Goal: Find specific page/section: Find specific page/section

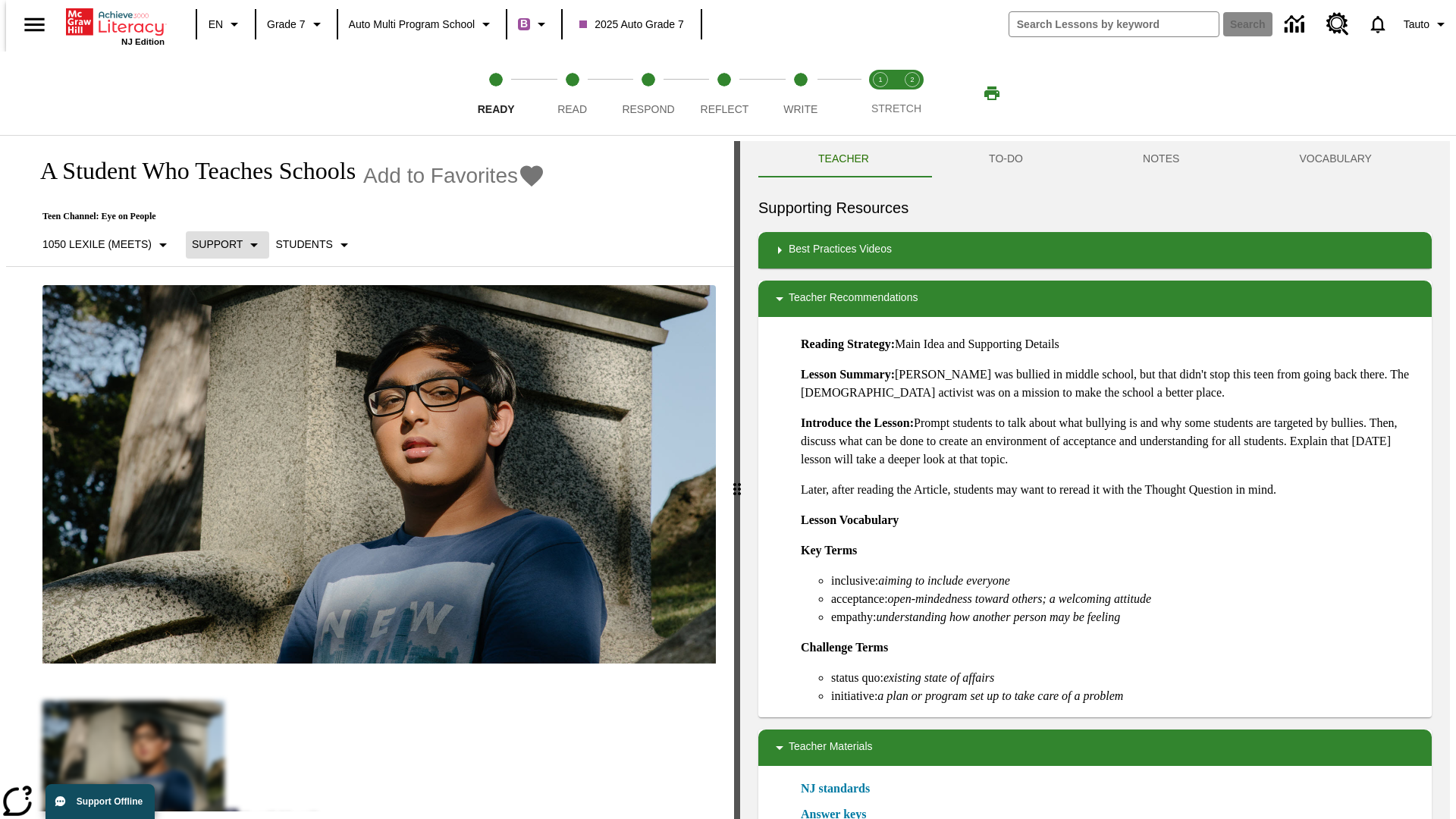
click at [220, 244] on p "Support" at bounding box center [217, 244] width 51 height 16
click at [101, 236] on p "1050 Lexile (Meets)" at bounding box center [96, 244] width 109 height 16
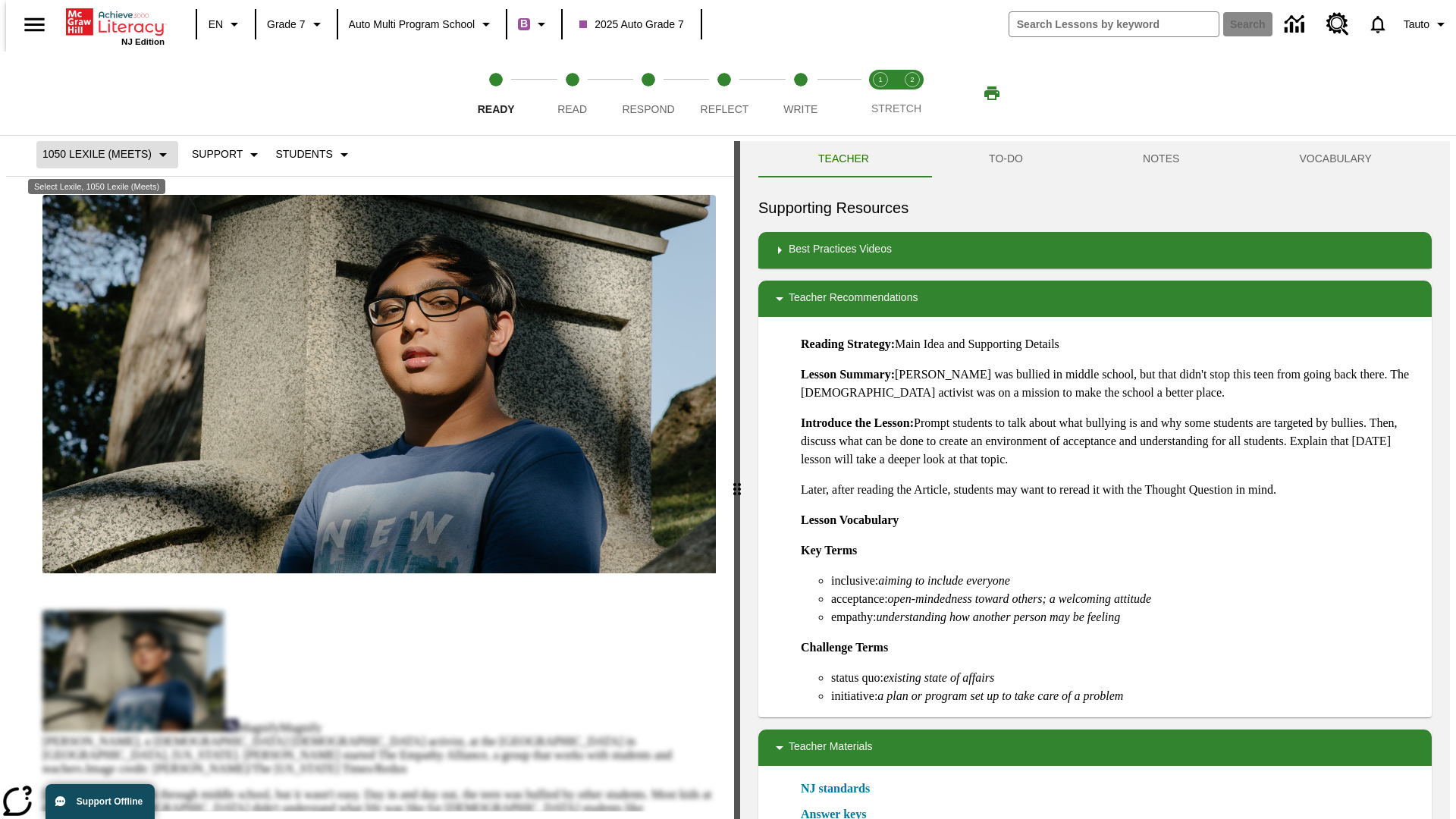
click at [101, 154] on p "1050 Lexile (Meets)" at bounding box center [96, 154] width 109 height 16
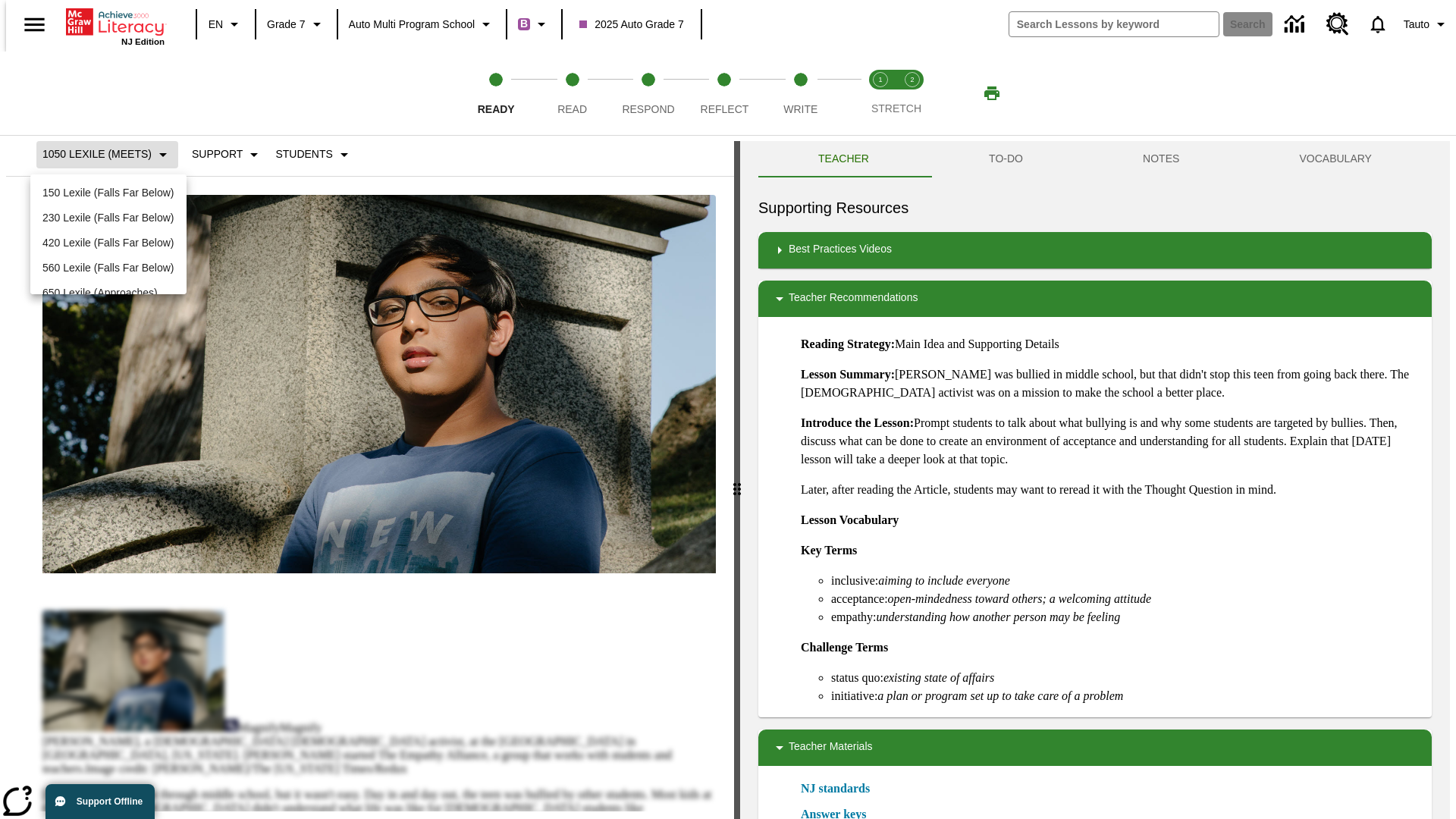
scroll to position [159, 0]
